Goal: Task Accomplishment & Management: Manage account settings

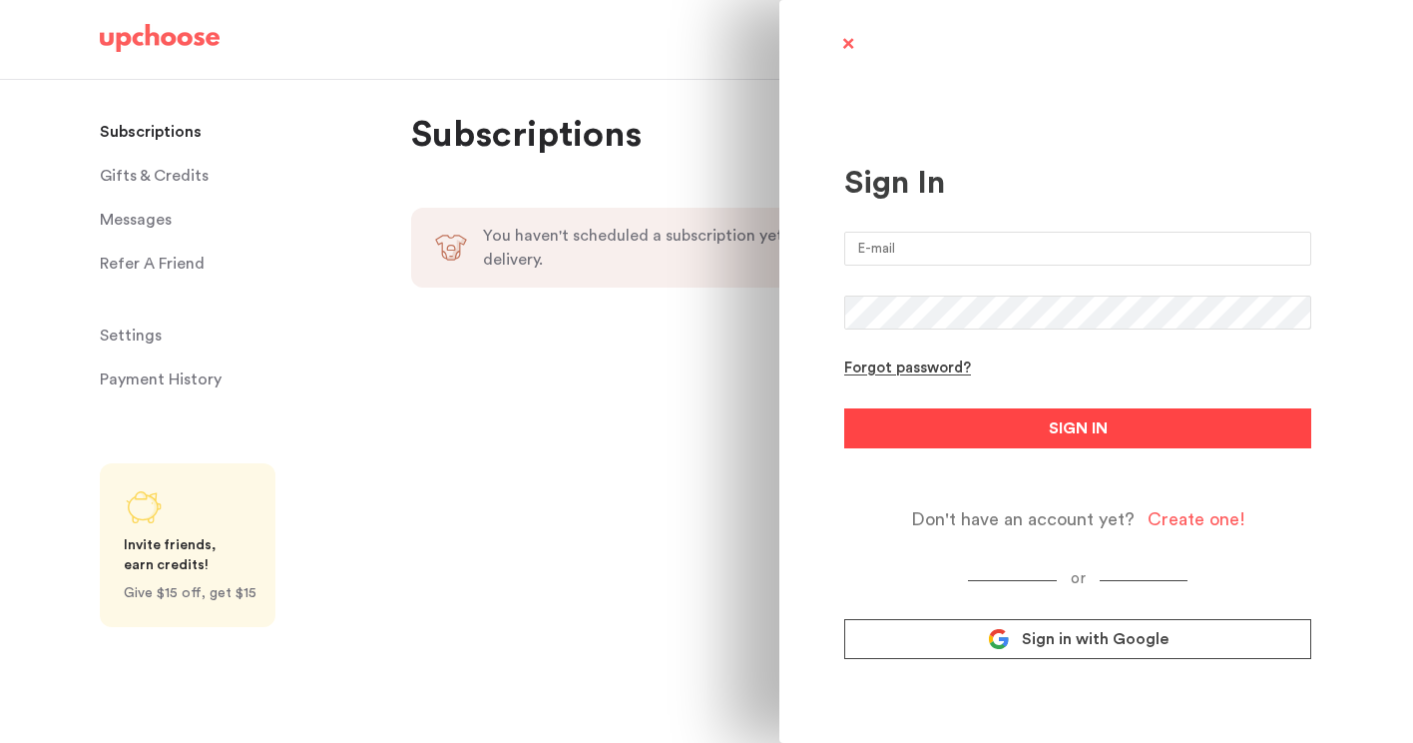
type input "matteoreneepellegrini@gmail.com"
click at [1199, 439] on button "SIGN IN" at bounding box center [1077, 428] width 467 height 40
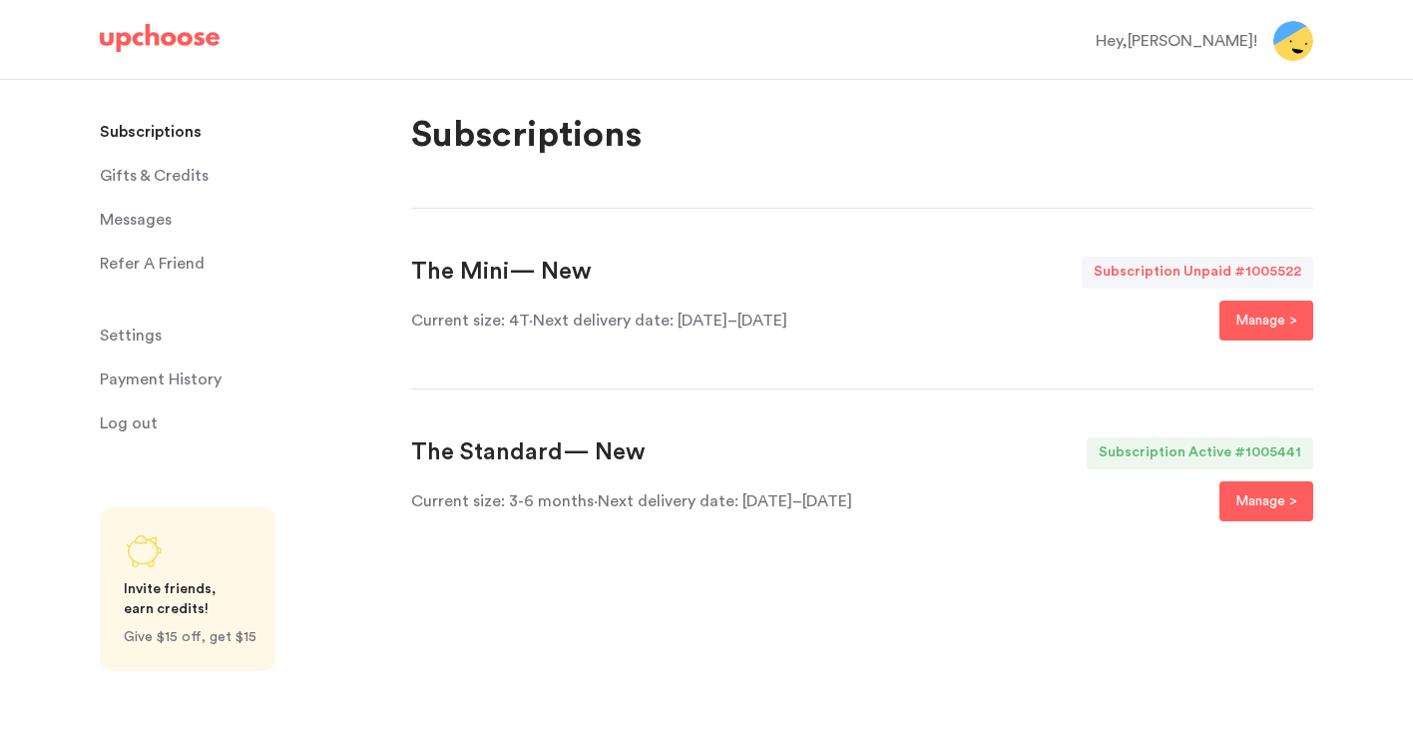
click at [142, 130] on p "Subscriptions" at bounding box center [151, 132] width 102 height 40
click at [1280, 505] on p "Manage >" at bounding box center [1267, 501] width 62 height 24
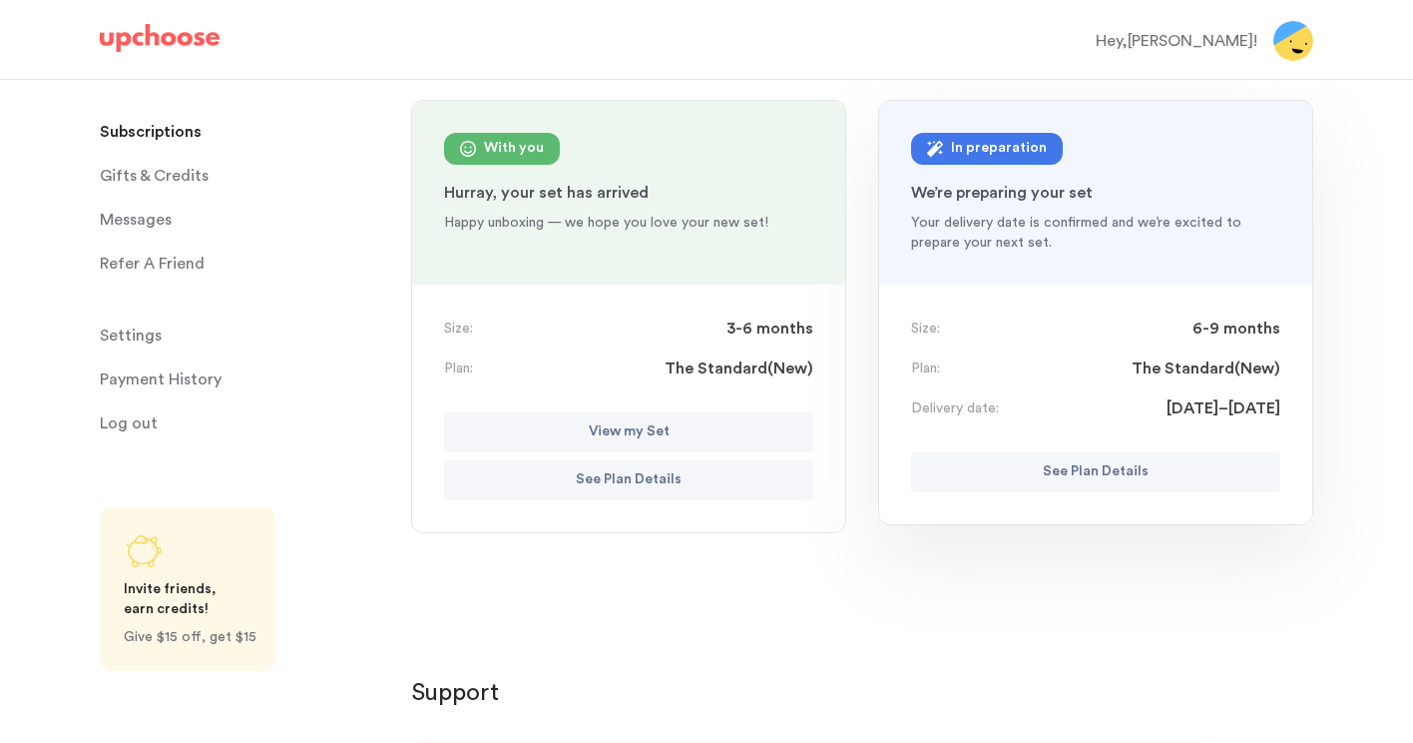
scroll to position [252, 0]
